Goal: Information Seeking & Learning: Learn about a topic

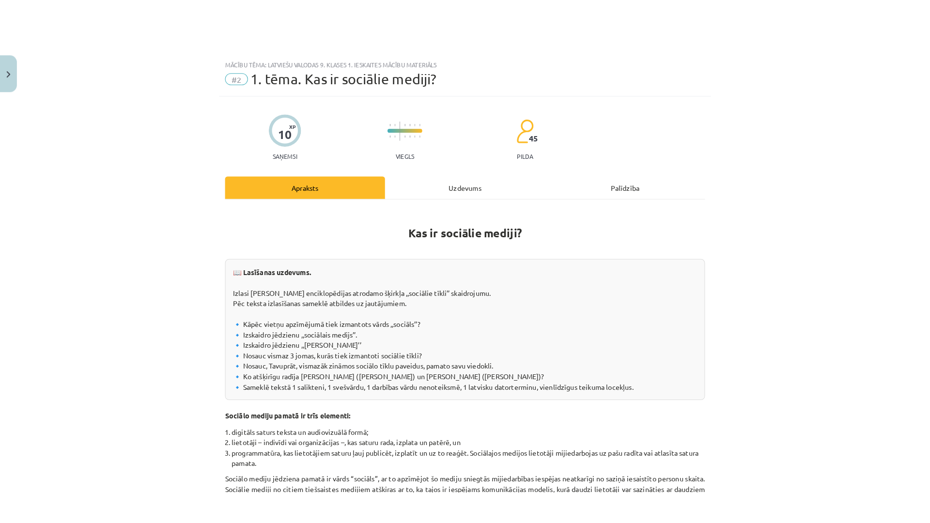
scroll to position [339, 0]
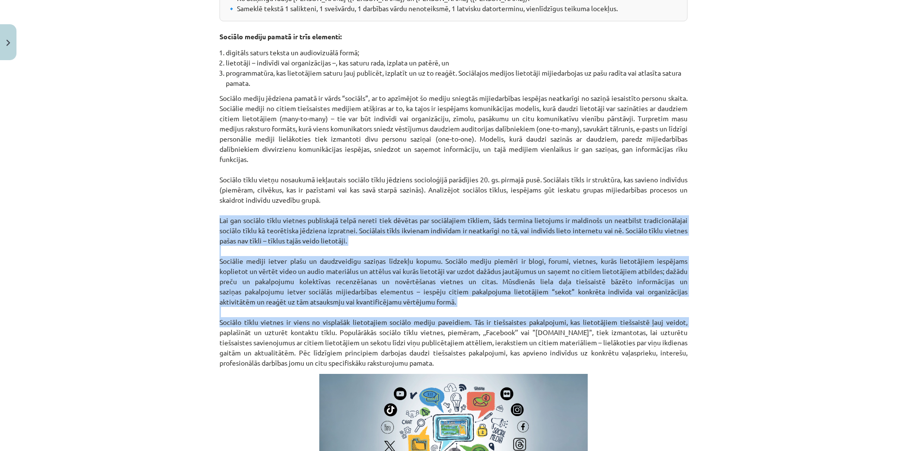
click at [837, 346] on div "Mācību tēma: Latviešu valodas 9. klases 1. ieskaites mācību materiāls #2 1. tēm…" at bounding box center [453, 225] width 907 height 451
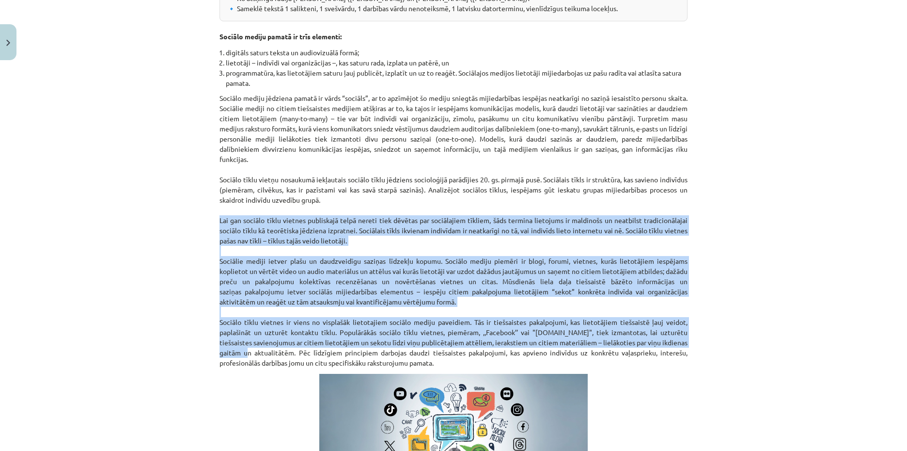
click at [834, 311] on div "Mācību tēma: Latviešu valodas 9. klases 1. ieskaites mācību materiāls #2 1. tēm…" at bounding box center [453, 225] width 907 height 451
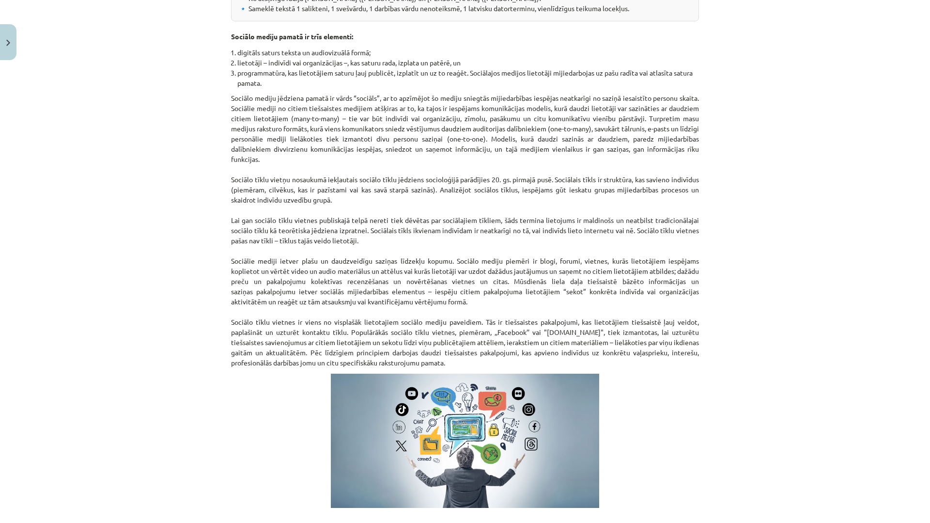
click at [805, 426] on div "Mācību tēma: Latviešu valodas 9. klases 1. ieskaites mācību materiāls #2 1. tēm…" at bounding box center [465, 261] width 930 height 523
click at [724, 304] on div "Mācību tēma: Latviešu valodas 9. klases 1. ieskaites mācību materiāls #2 1. tēm…" at bounding box center [465, 261] width 930 height 523
click at [856, 356] on div "Mācību tēma: Latviešu valodas 9. klases 1. ieskaites mācību materiāls #2 1. tēm…" at bounding box center [465, 261] width 930 height 523
click at [840, 267] on div "Mācību tēma: Latviešu valodas 9. klases 1. ieskaites mācību materiāls #2 1. tēm…" at bounding box center [465, 261] width 930 height 523
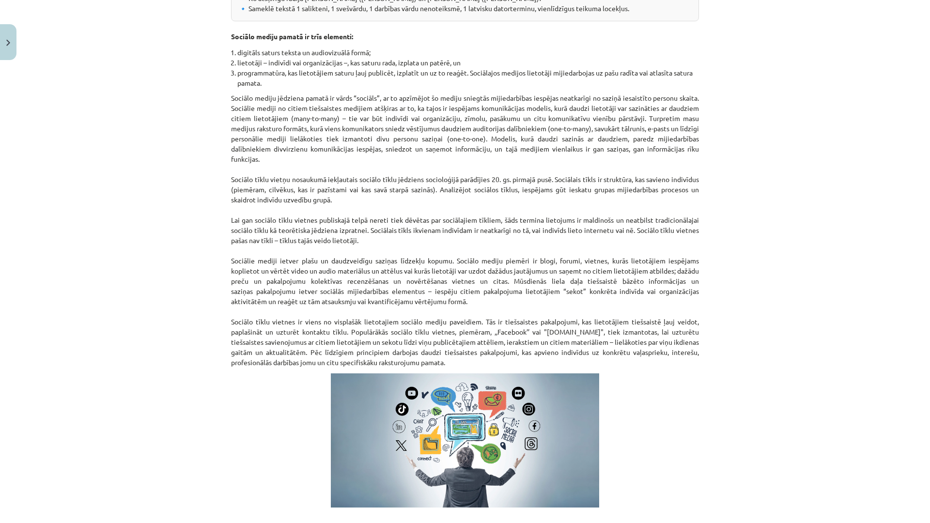
scroll to position [320, 0]
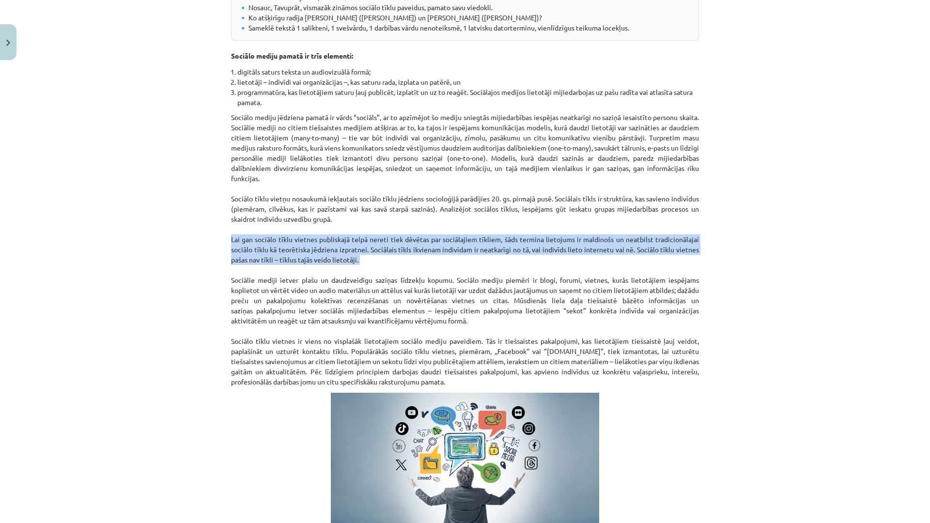
drag, startPoint x: 809, startPoint y: 263, endPoint x: 808, endPoint y: 268, distance: 5.5
click at [808, 268] on div "Mācību tēma: Latviešu valodas 9. klases 1. ieskaites mācību materiāls #2 1. tēm…" at bounding box center [465, 261] width 930 height 523
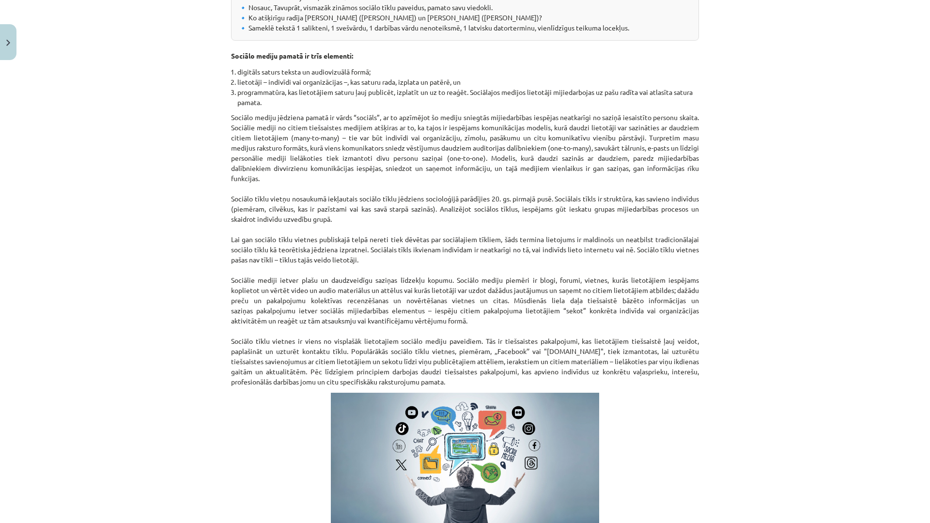
click at [658, 69] on li "digitāls saturs teksta un audiovizuālā formā;" at bounding box center [468, 72] width 462 height 10
click at [825, 140] on div "Mācību tēma: Latviešu valodas 9. klases 1. ieskaites mācību materiāls #2 1. tēm…" at bounding box center [465, 261] width 930 height 523
click at [532, 351] on p "Sociālo mediju jēdziena pamatā ir vārds “sociāls”, ar to apzīmējot šo mediju sn…" at bounding box center [465, 249] width 468 height 275
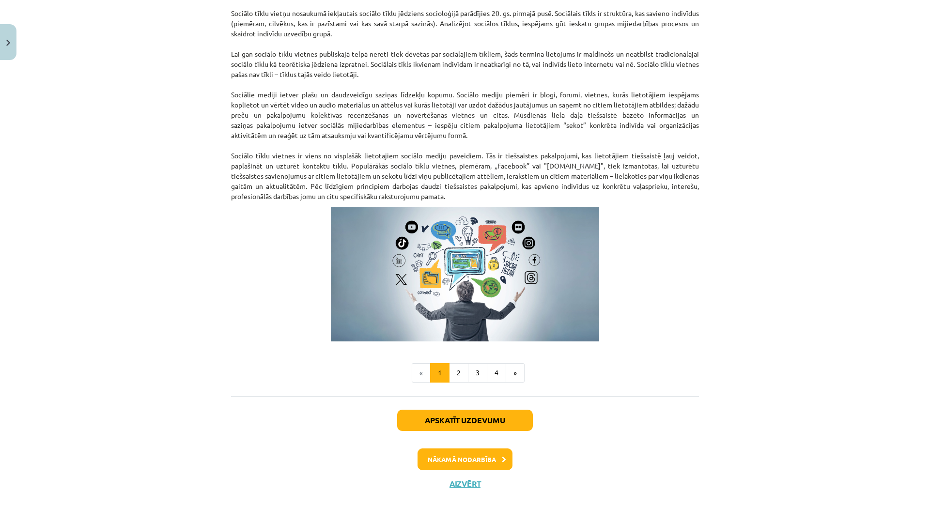
scroll to position [506, 0]
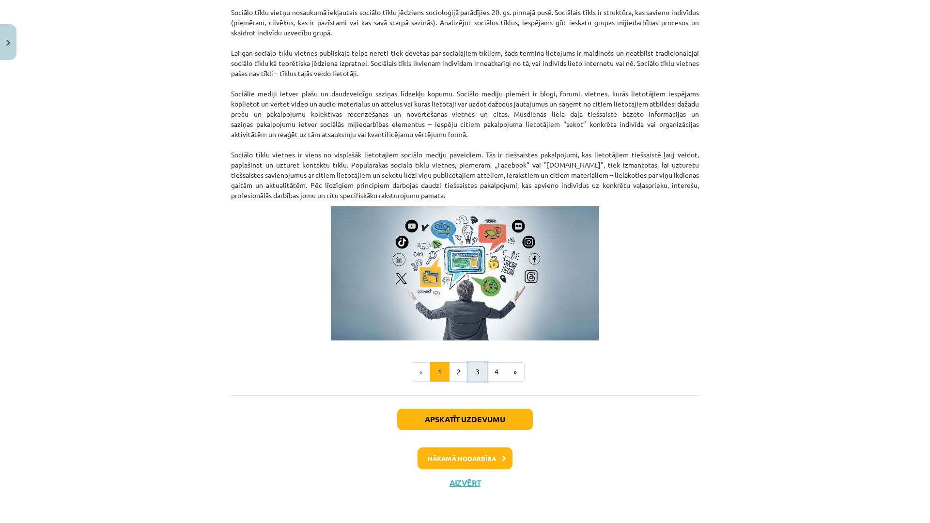
click at [474, 363] on button "3" at bounding box center [477, 371] width 19 height 19
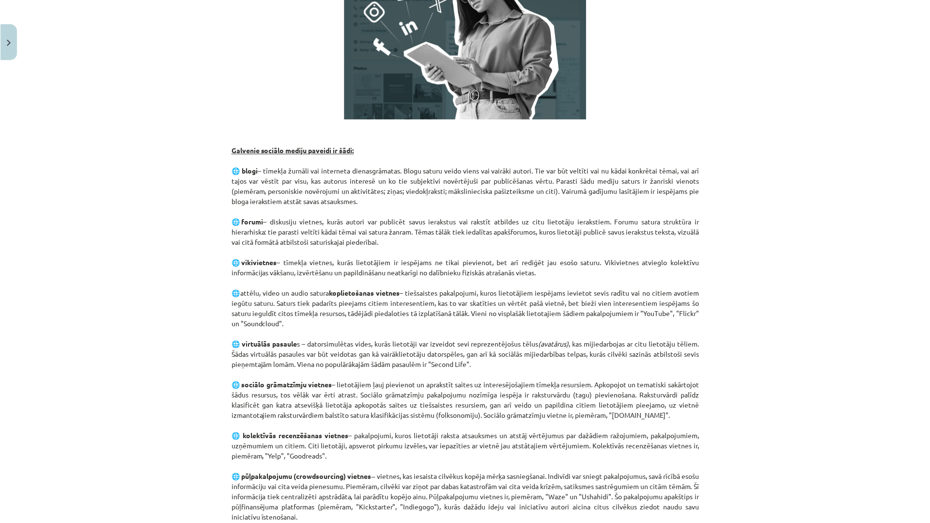
scroll to position [270, 0]
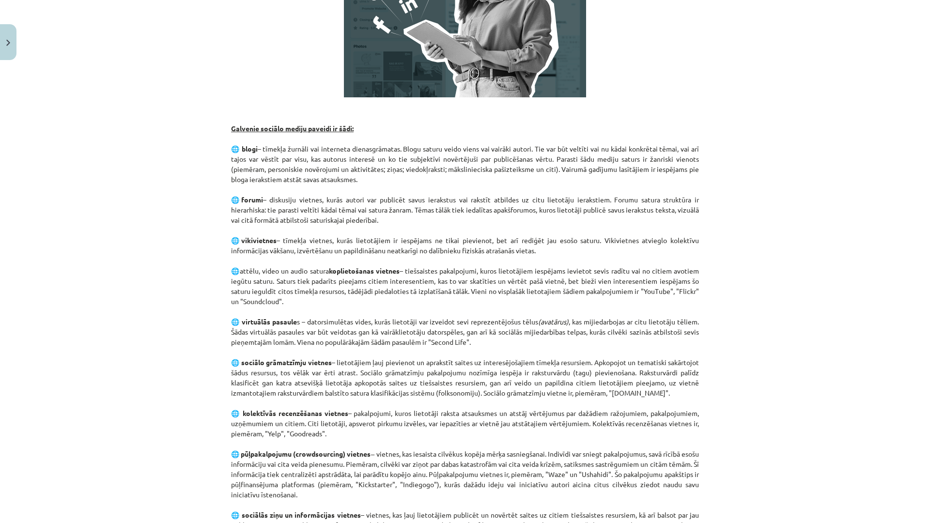
click at [818, 232] on div "Mācību tēma: Latviešu valodas 9. klases 1. ieskaites mācību materiāls #2 1. tēm…" at bounding box center [465, 261] width 930 height 523
click at [763, 246] on div "Mācību tēma: Latviešu valodas 9. klases 1. ieskaites mācību materiāls #2 1. tēm…" at bounding box center [465, 261] width 930 height 523
